Goal: Transaction & Acquisition: Purchase product/service

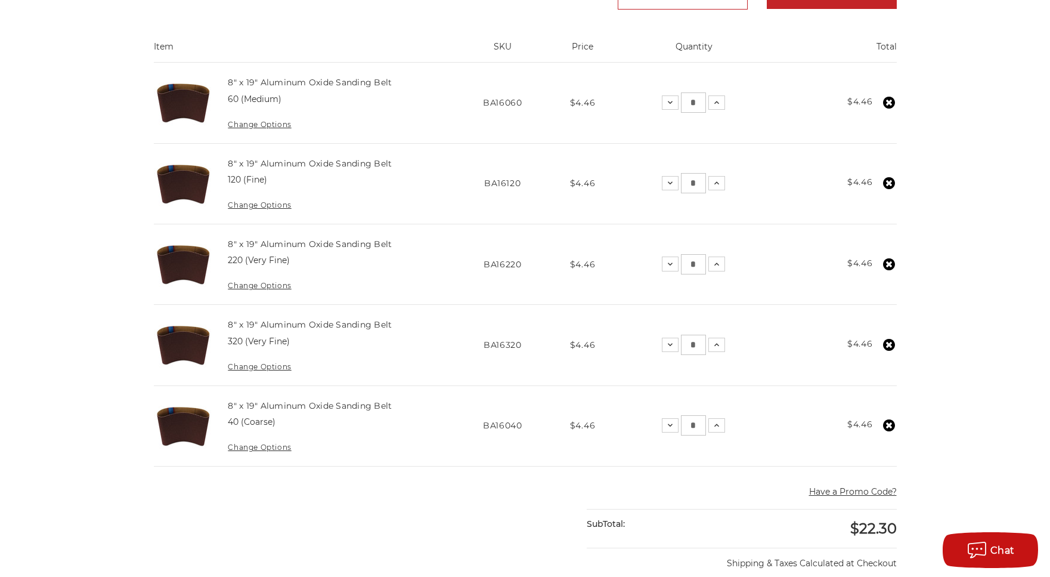
scroll to position [241, 0]
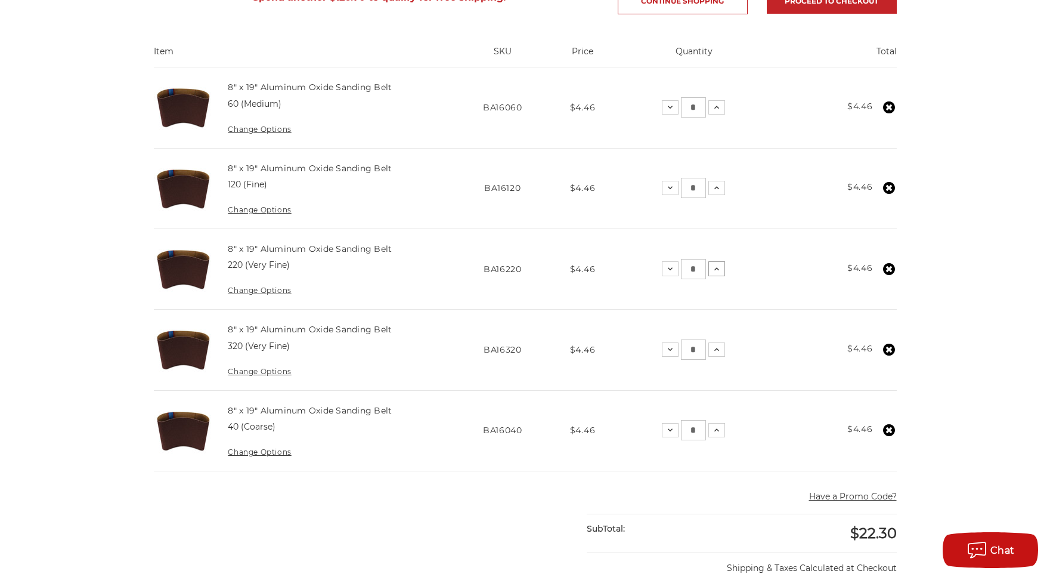
click at [721, 274] on icon at bounding box center [717, 269] width 10 height 10
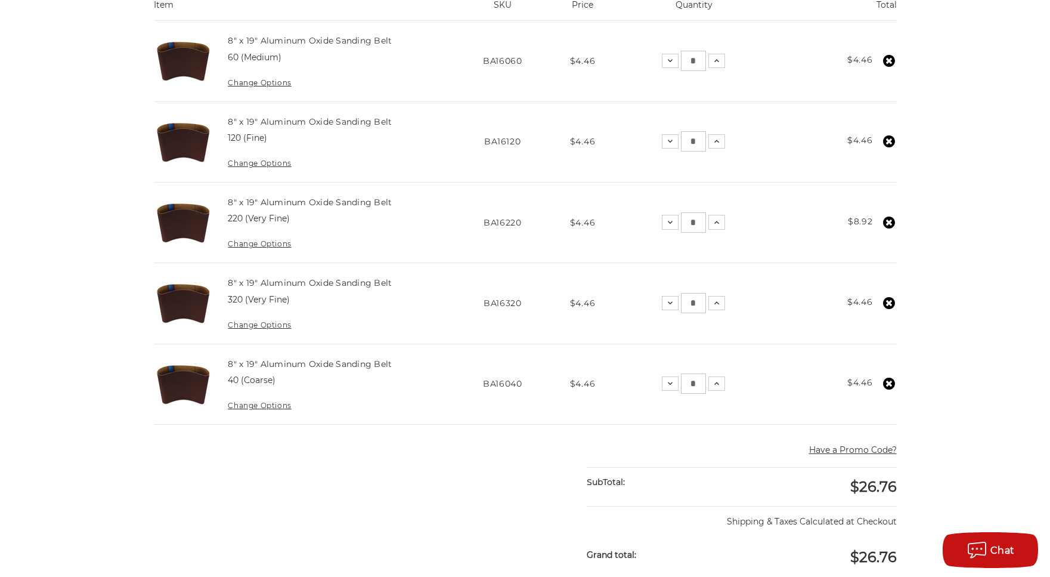
scroll to position [301, 0]
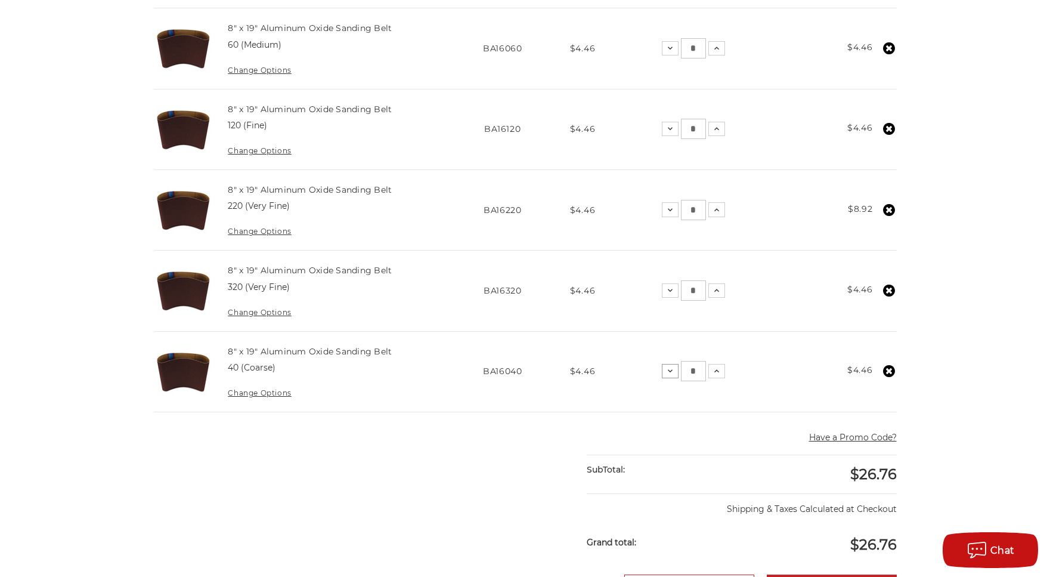
click at [675, 376] on icon at bounding box center [670, 371] width 10 height 10
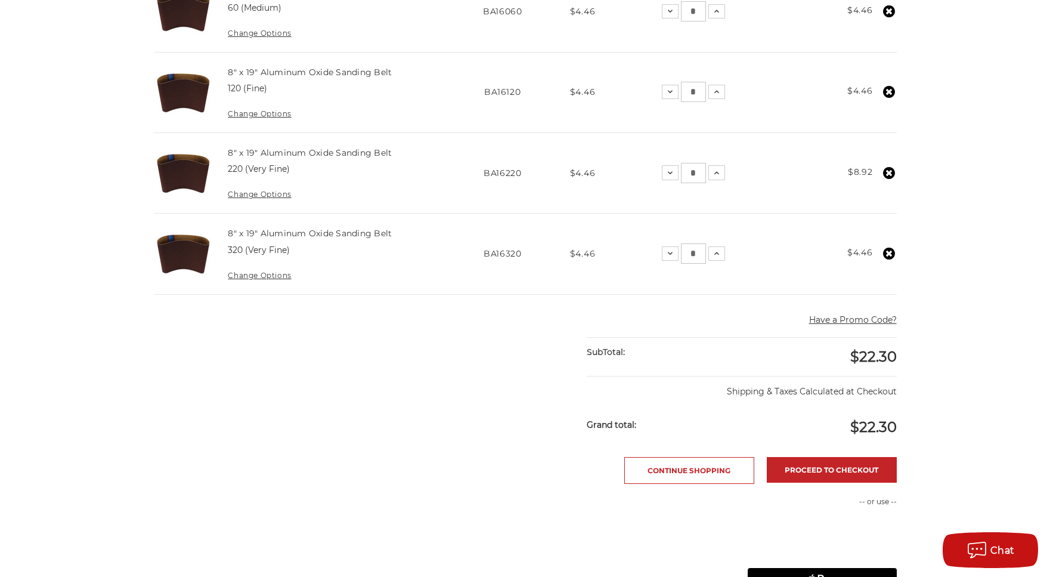
scroll to position [338, 0]
click at [833, 482] on link "Proceed to checkout" at bounding box center [832, 469] width 130 height 26
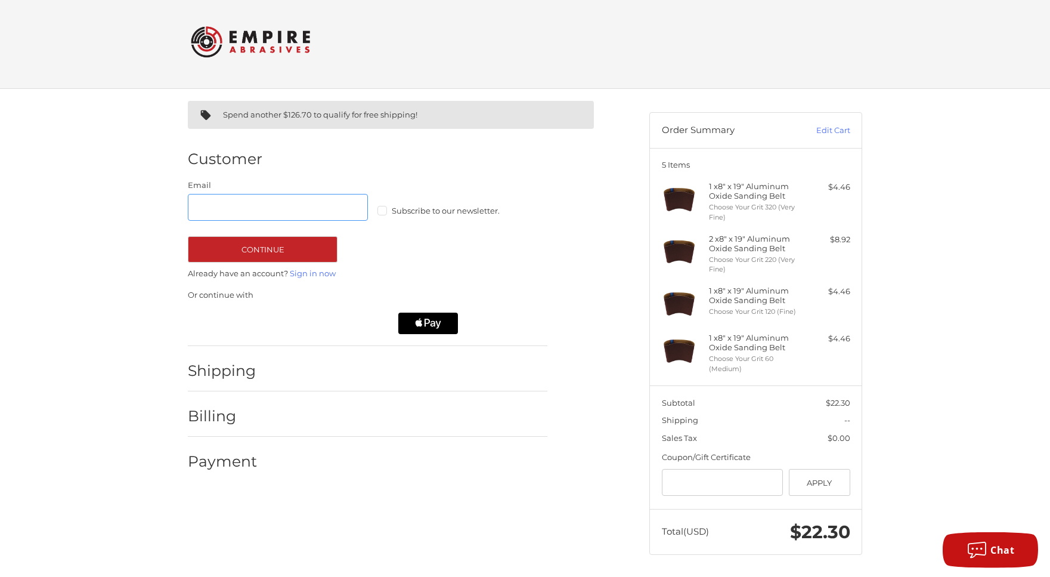
scroll to position [6, 0]
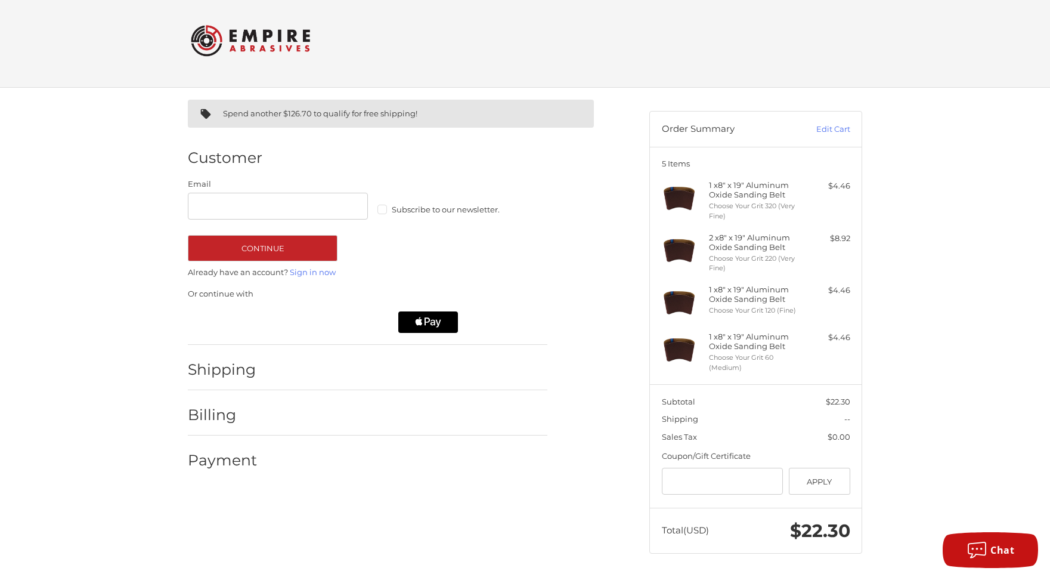
click at [238, 379] on div "Shipping" at bounding box center [223, 369] width 70 height 21
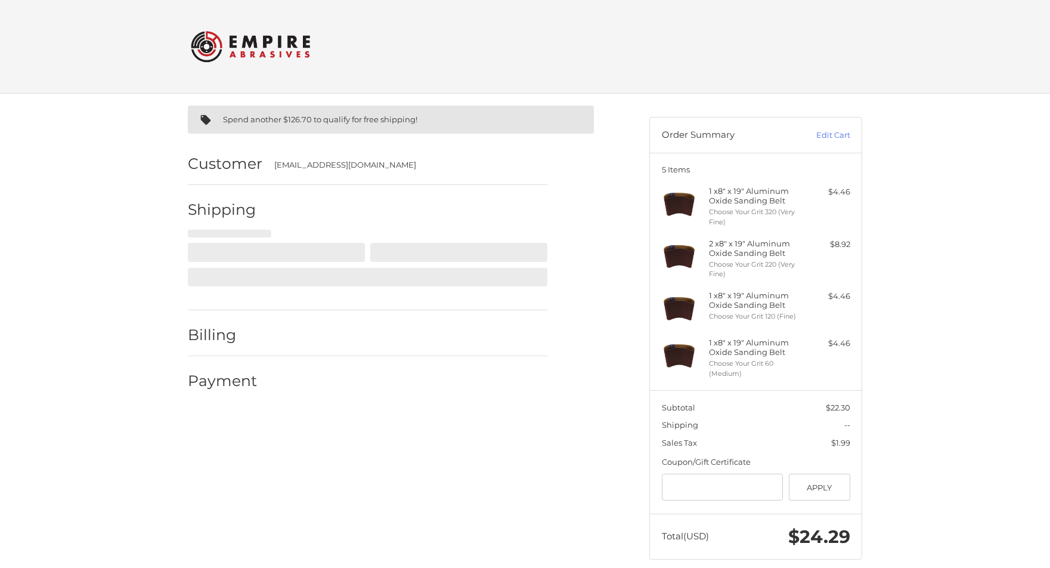
select select "**"
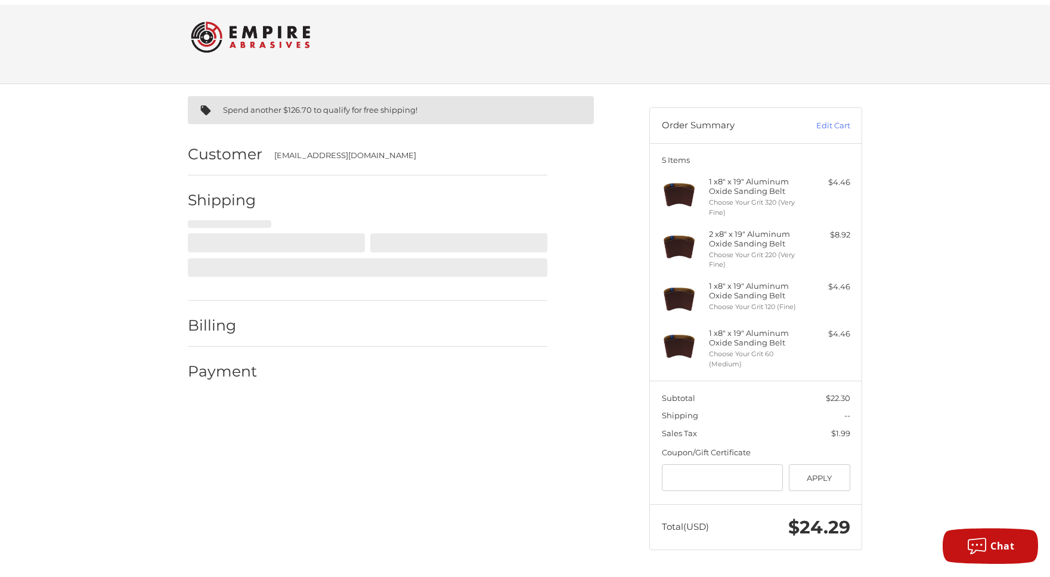
scroll to position [15, 0]
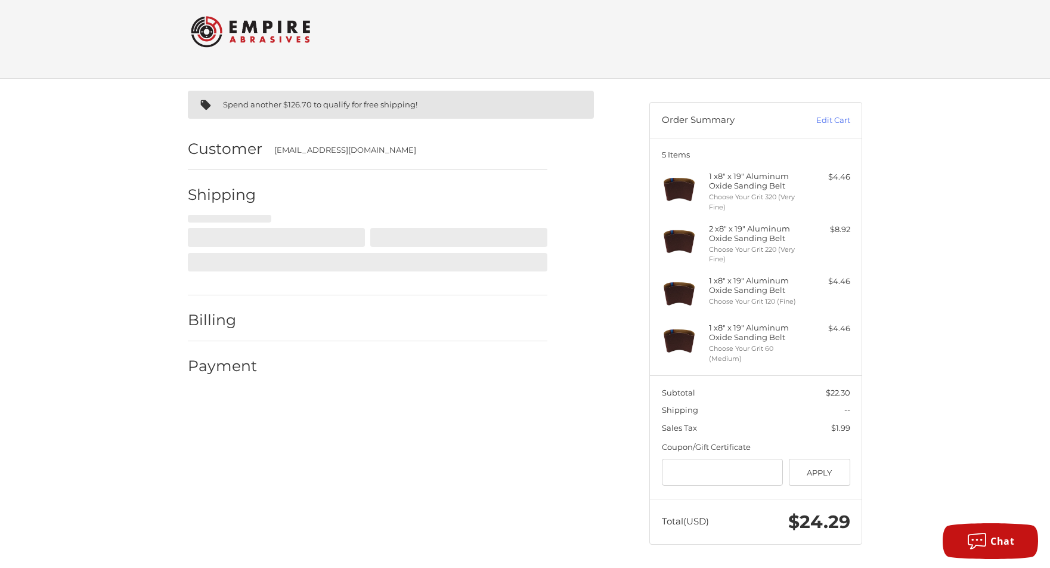
select select "**"
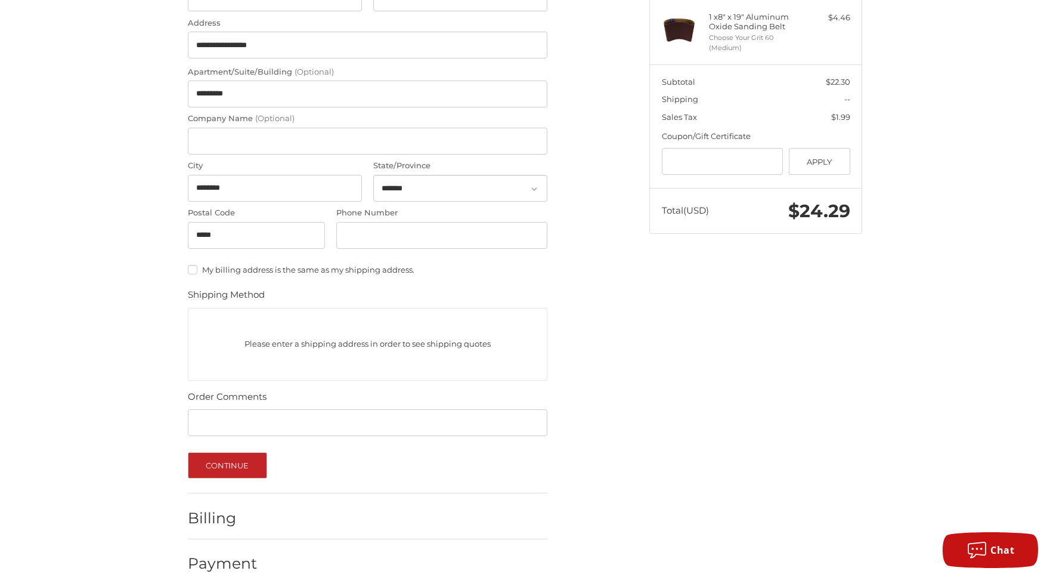
scroll to position [326, 0]
click at [234, 467] on button "Continue" at bounding box center [227, 464] width 79 height 26
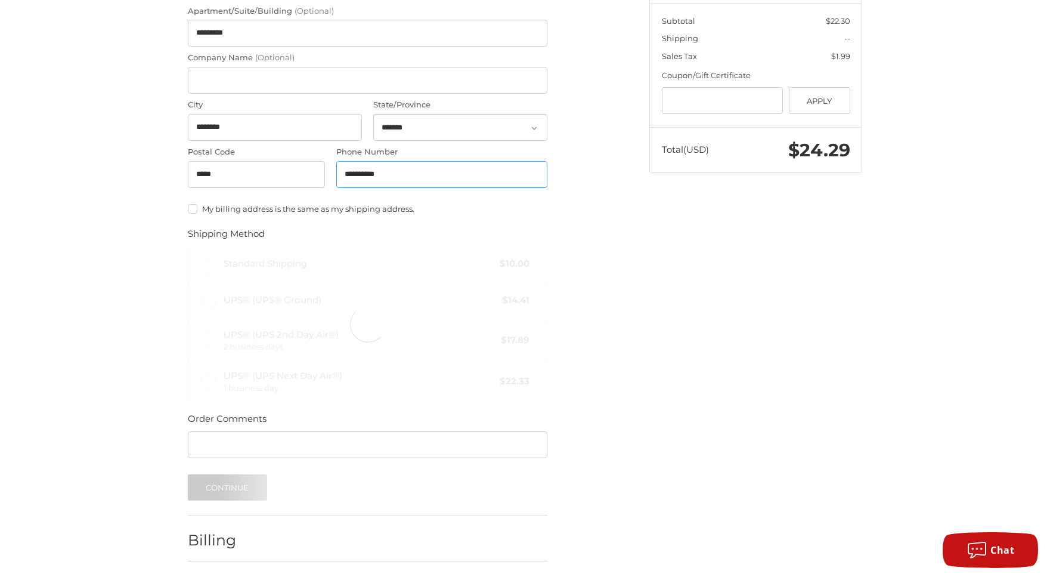
scroll to position [428, 0]
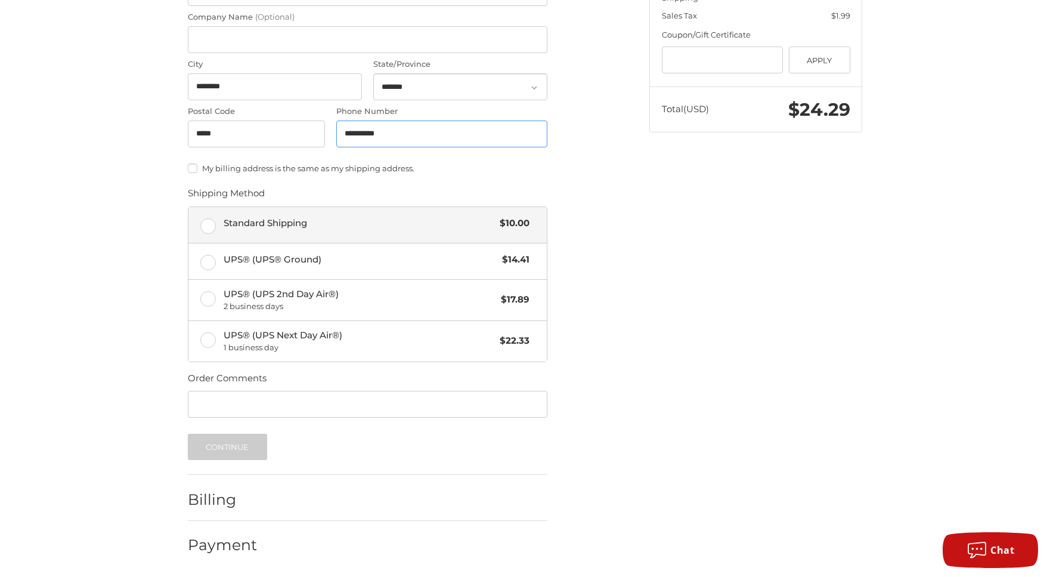
type input "**********"
click at [208, 228] on label "Standard Shipping $10.00" at bounding box center [367, 225] width 358 height 36
click at [233, 445] on button "Continue" at bounding box center [227, 446] width 79 height 26
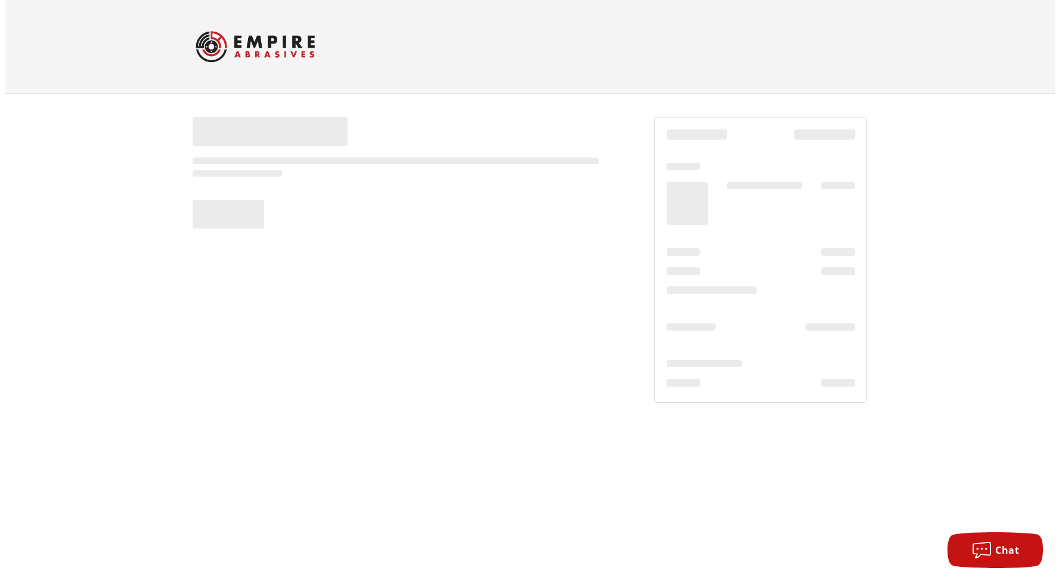
scroll to position [0, 0]
